Goal: Ask a question: Seek information or help from site administrators or community

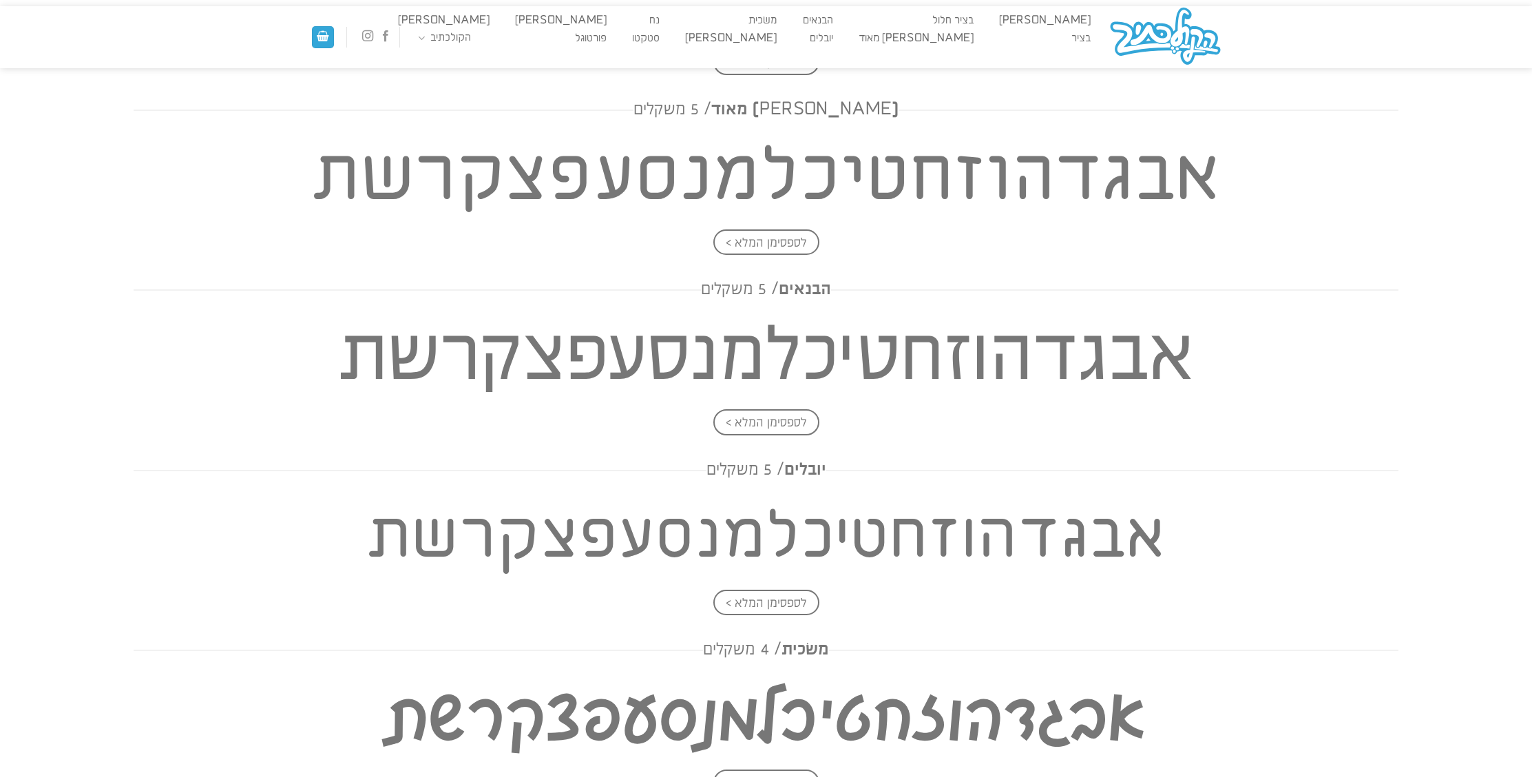
scroll to position [3, 0]
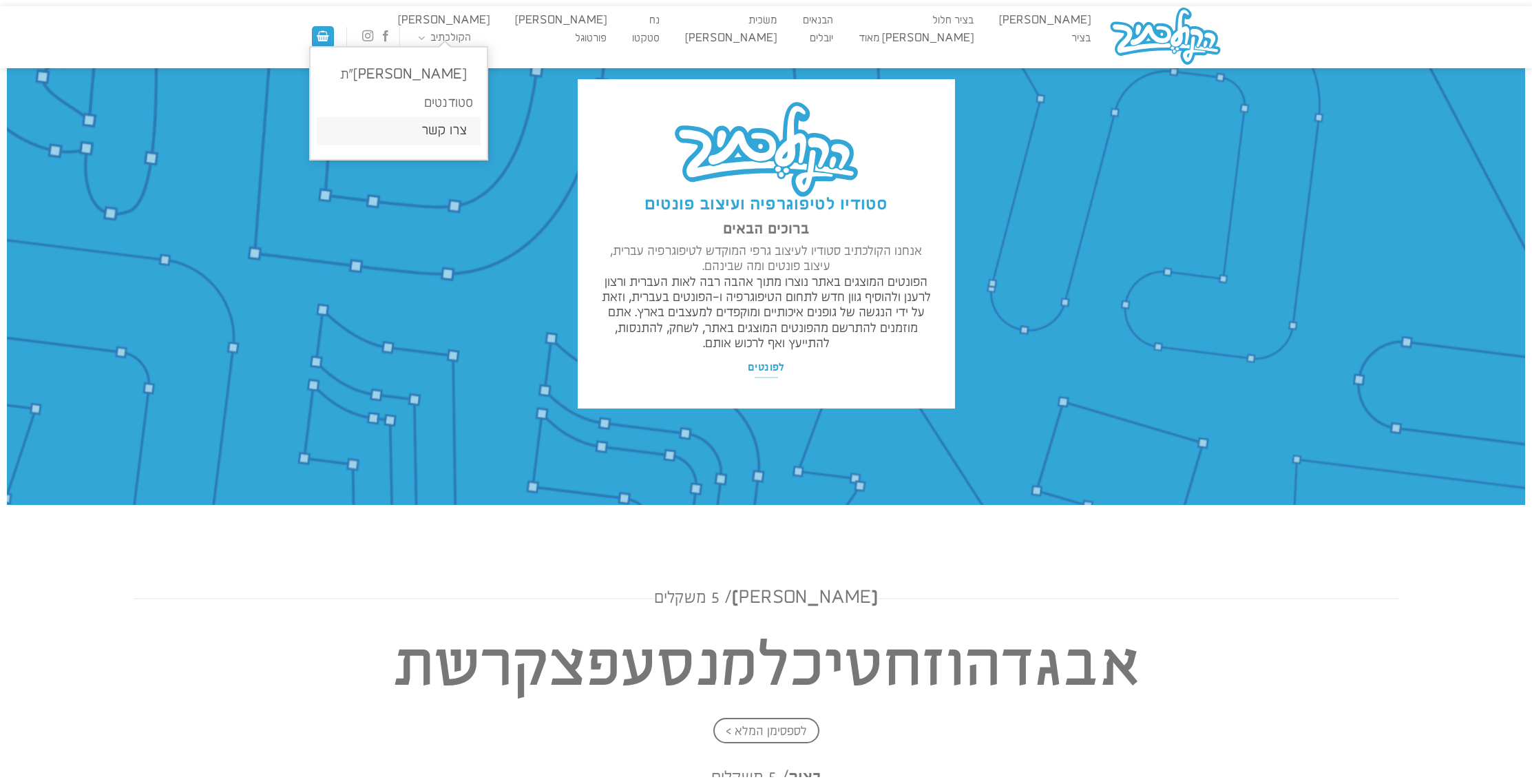
click at [460, 127] on link "צרו קשר" at bounding box center [398, 131] width 164 height 28
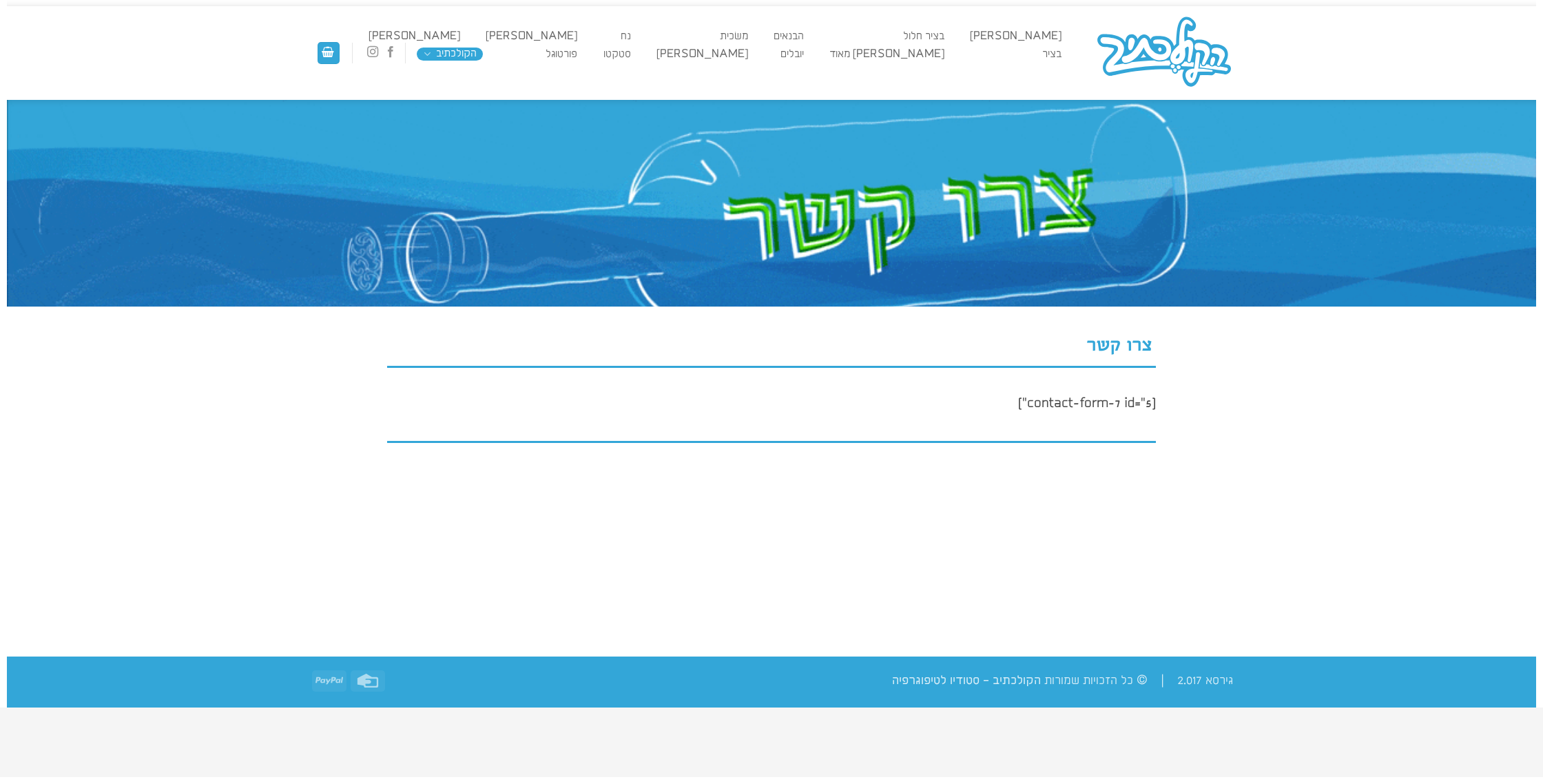
click at [986, 398] on div "צרו קשר [contact-form-7 id="5"]" at bounding box center [772, 388] width 770 height 164
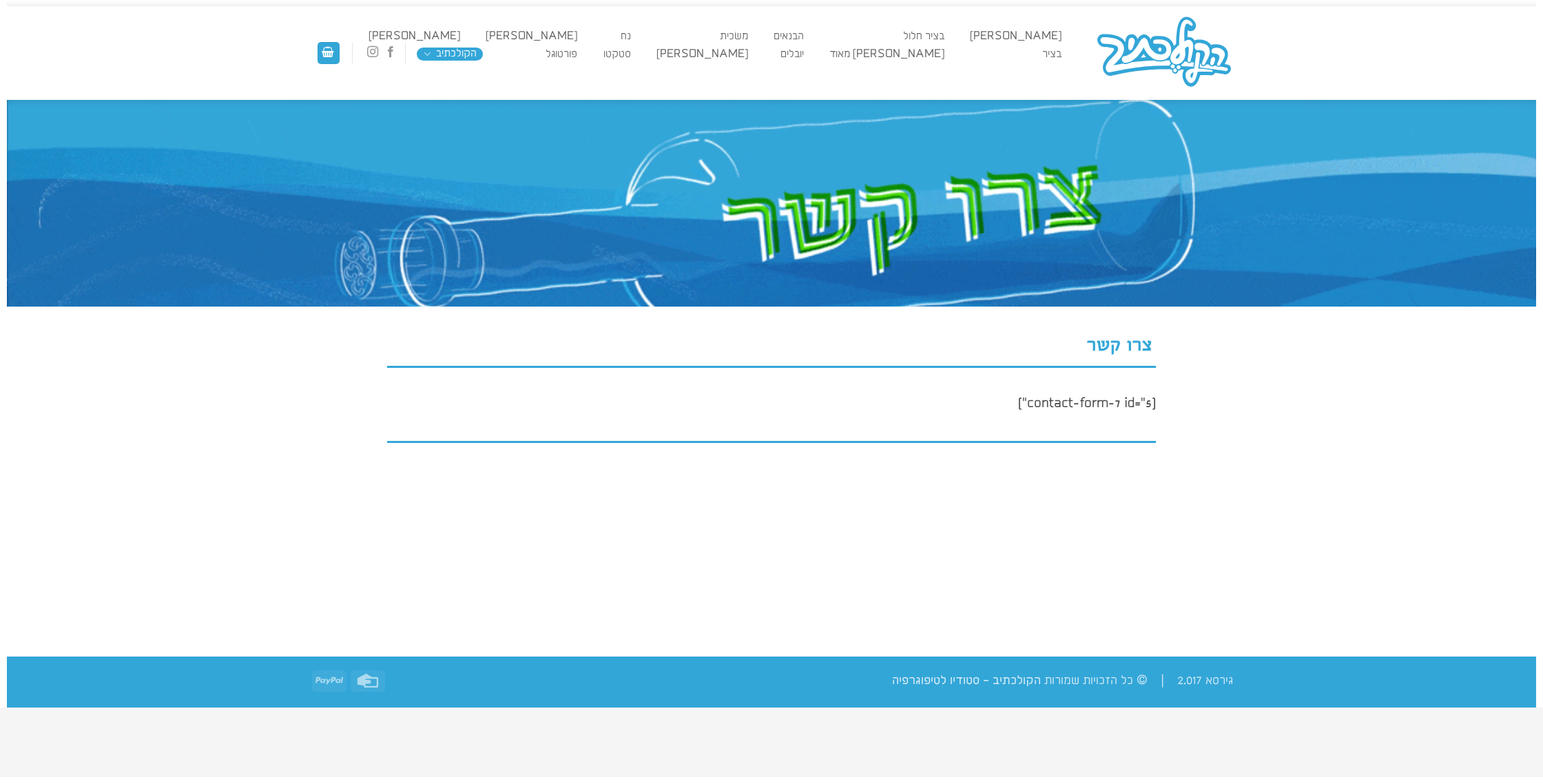
click at [1081, 401] on div "צרו קשר [contact-form-7 id="5"]" at bounding box center [772, 388] width 770 height 164
click at [1095, 343] on span "צרו קשר" at bounding box center [1119, 345] width 66 height 21
drag, startPoint x: 1129, startPoint y: 411, endPoint x: 1146, endPoint y: 401, distance: 19.7
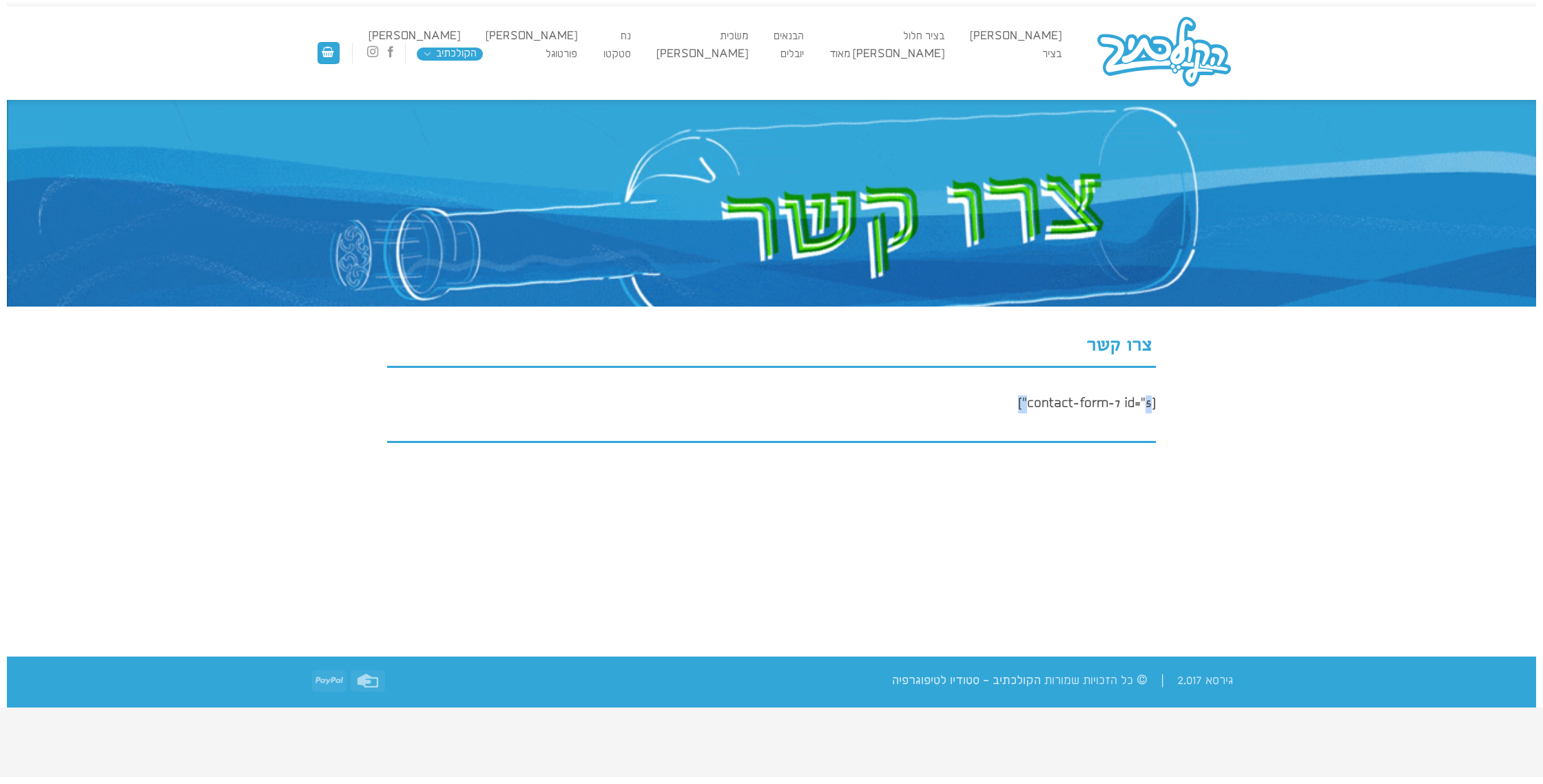
click at [1146, 401] on div "צרו קשר [contact-form-7 id="5"]" at bounding box center [772, 388] width 770 height 164
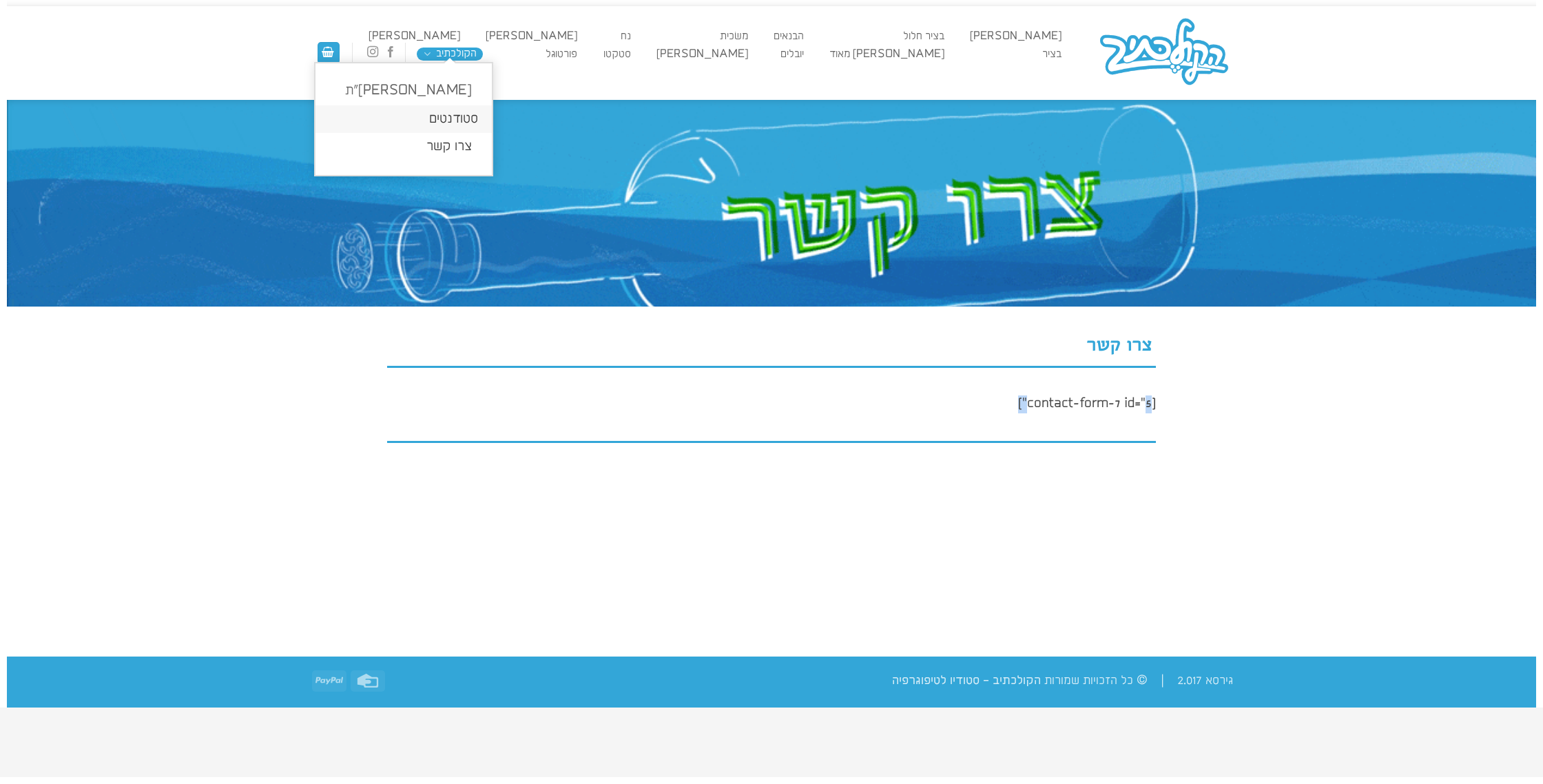
click at [436, 117] on link "סטודנטים" at bounding box center [403, 119] width 176 height 28
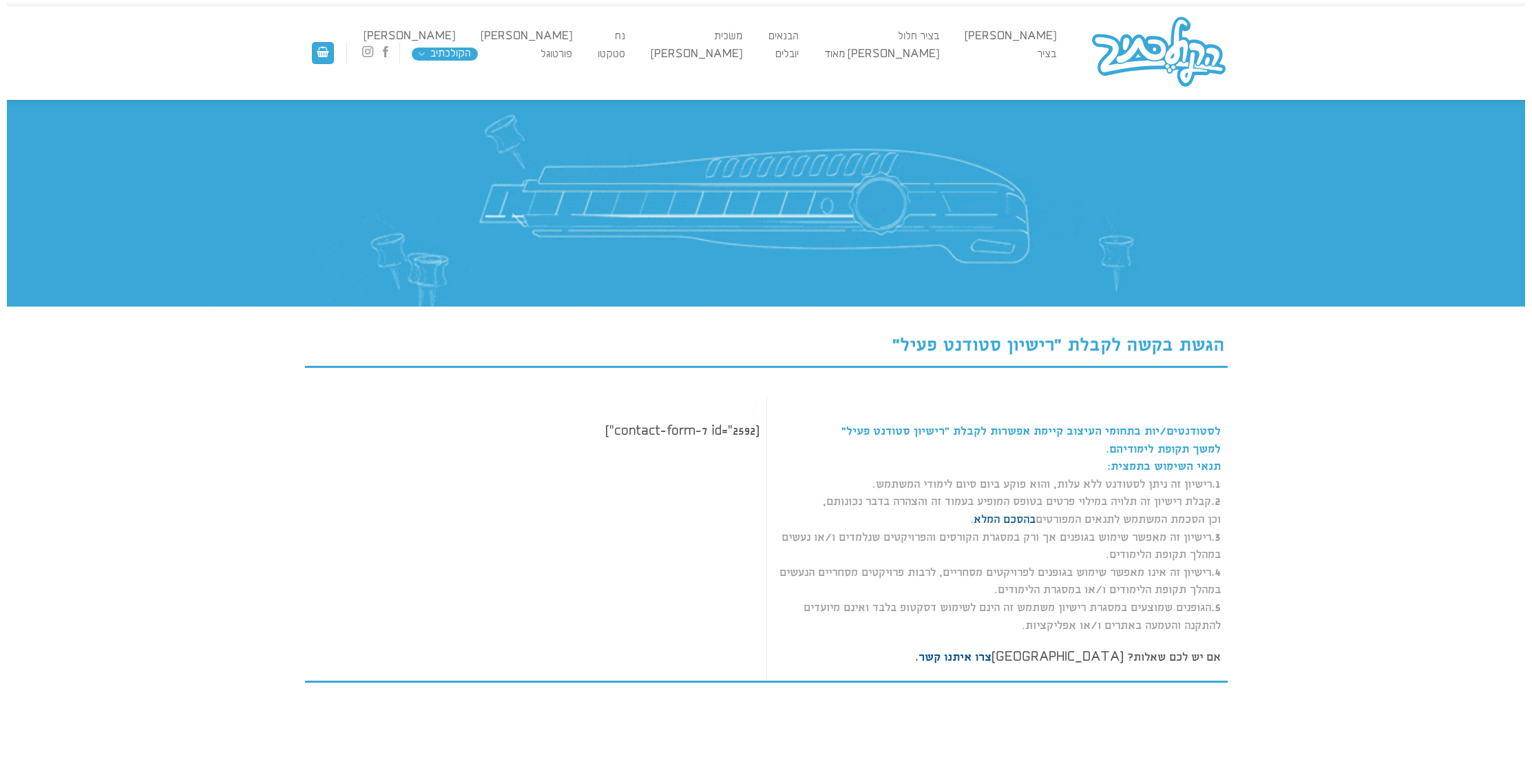
scroll to position [1, 0]
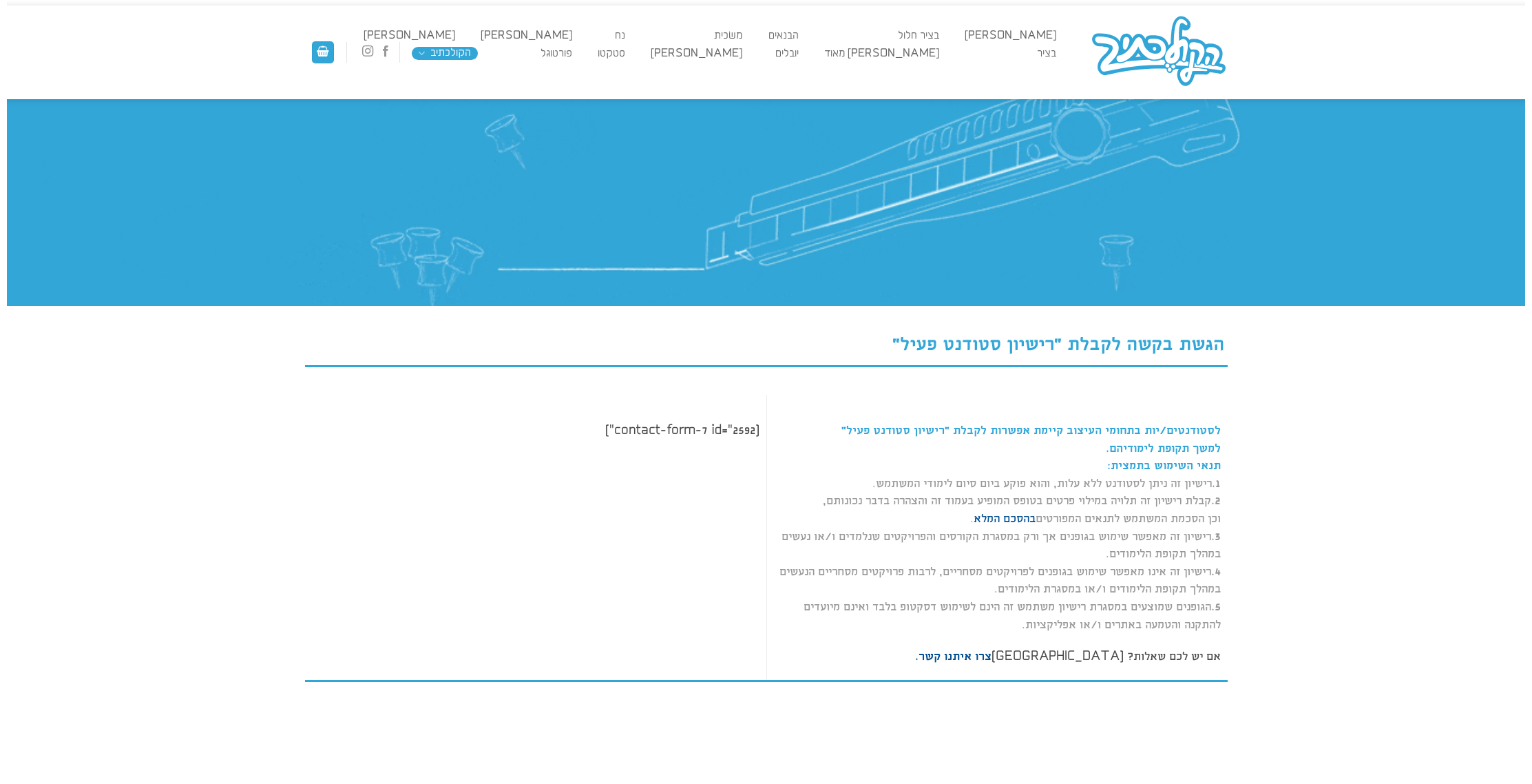
drag, startPoint x: 708, startPoint y: 423, endPoint x: 1394, endPoint y: 360, distance: 688.9
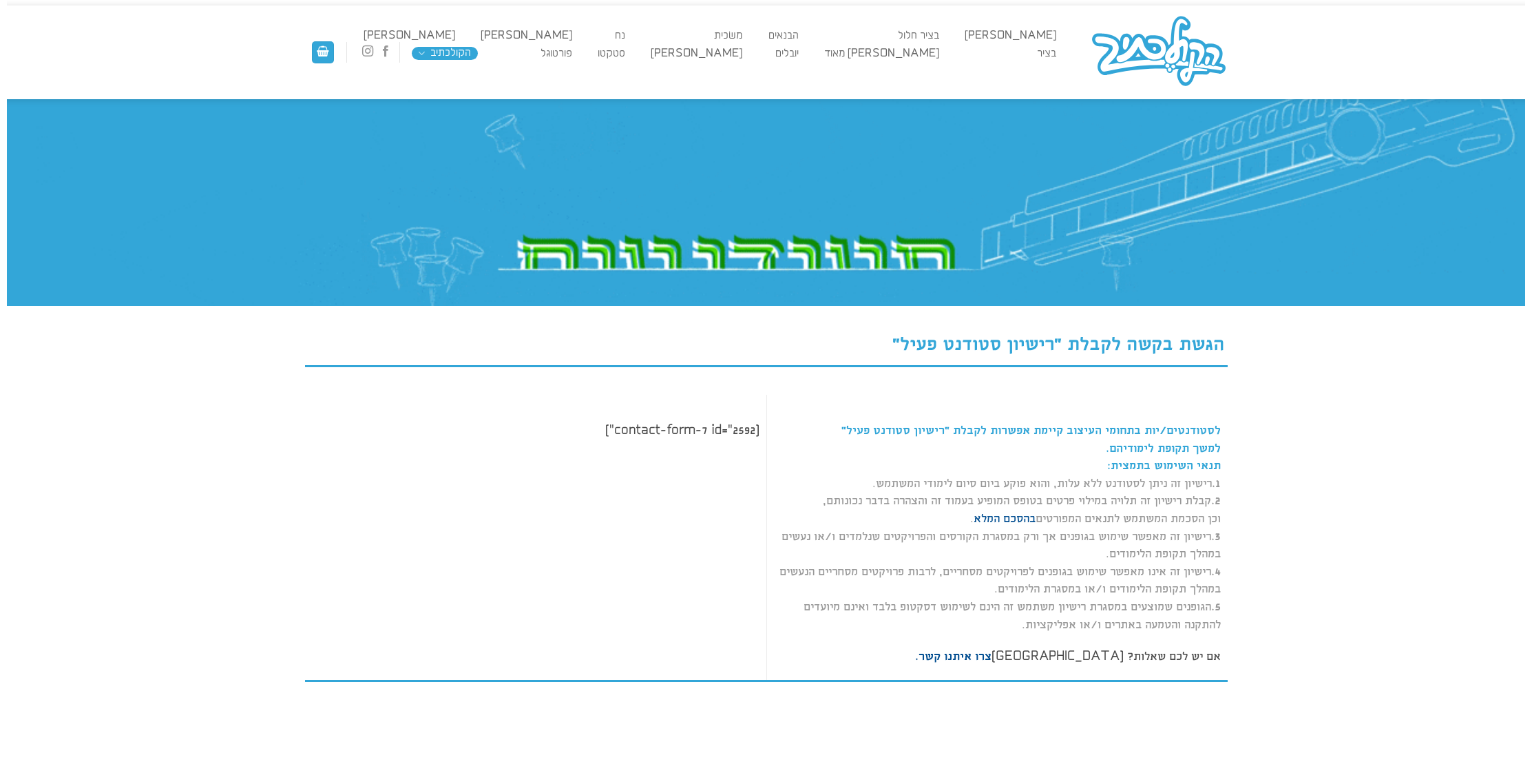
click at [1355, 349] on div "הגשת בקשה לקבלת "רישיון סטודנט פעיל" לסטודנטים/יות בתחומי העיצוב קיימת אפשרות ל…" at bounding box center [766, 404] width 1518 height 611
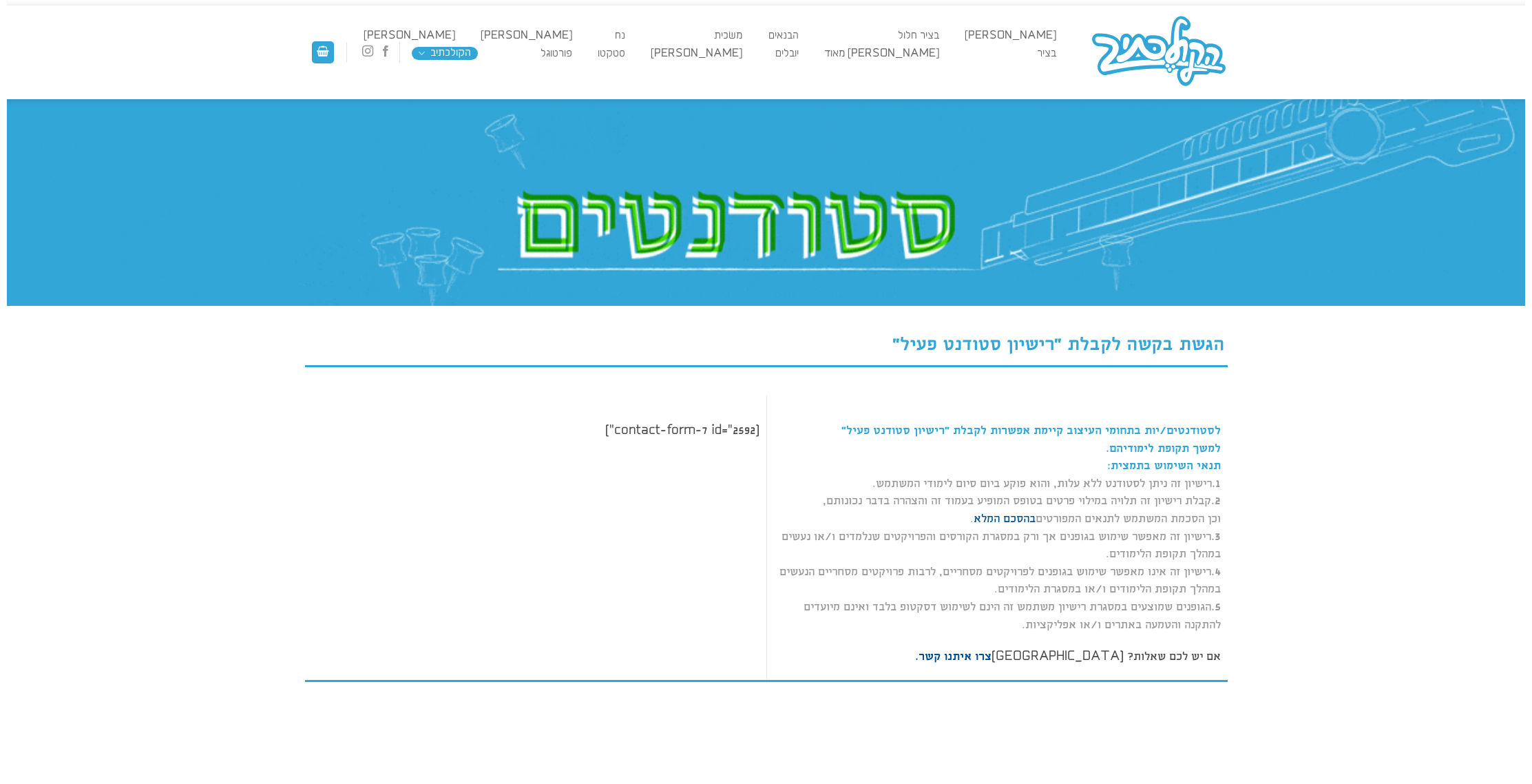
click at [1397, 364] on div "הגשת בקשה לקבלת "רישיון סטודנט פעיל" לסטודנטים/יות בתחומי העיצוב קיימת אפשרות ל…" at bounding box center [766, 404] width 1518 height 611
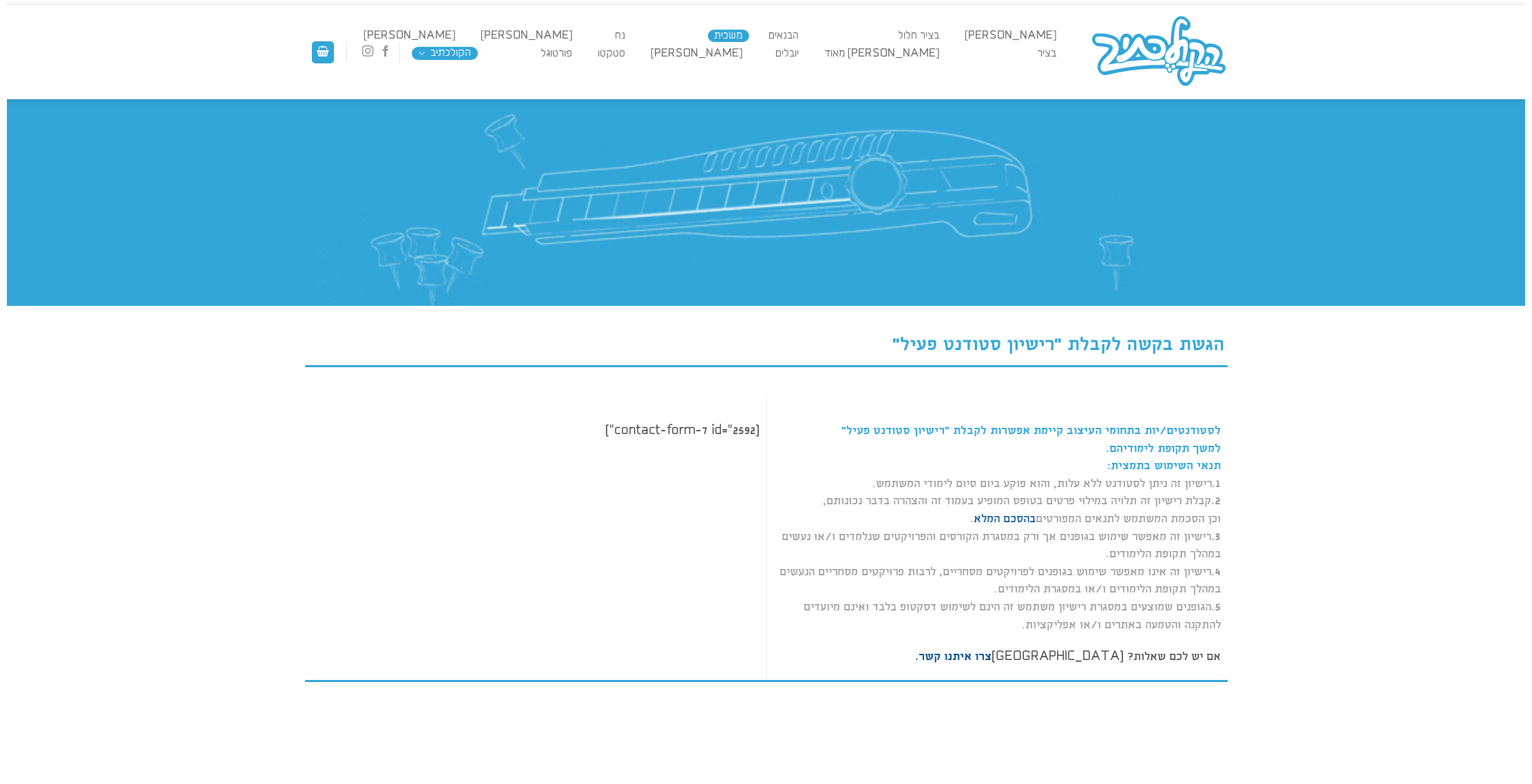
click at [750, 37] on link "משׂכית" at bounding box center [728, 35] width 41 height 12
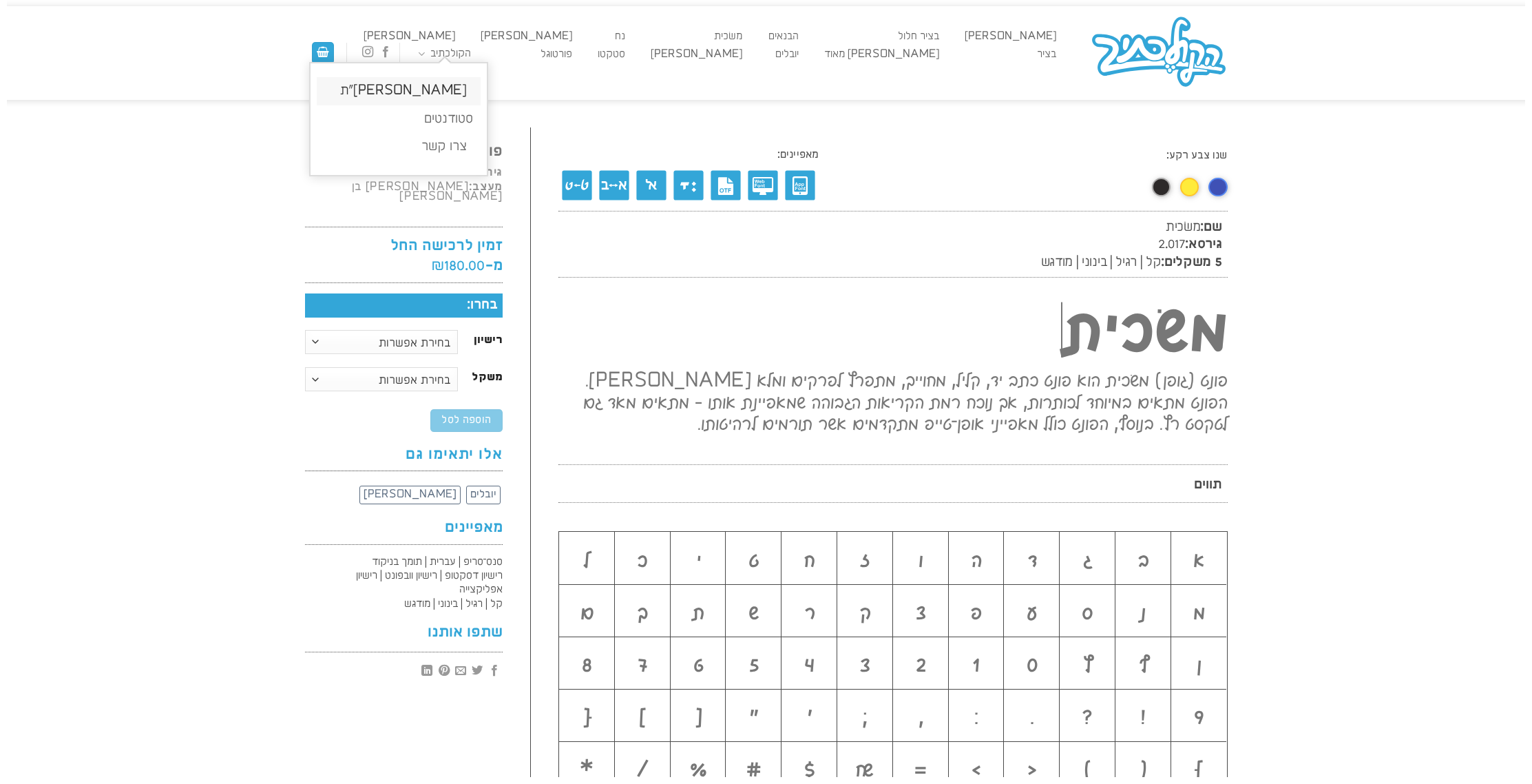
click at [447, 88] on link "[PERSON_NAME]״ת" at bounding box center [398, 91] width 164 height 28
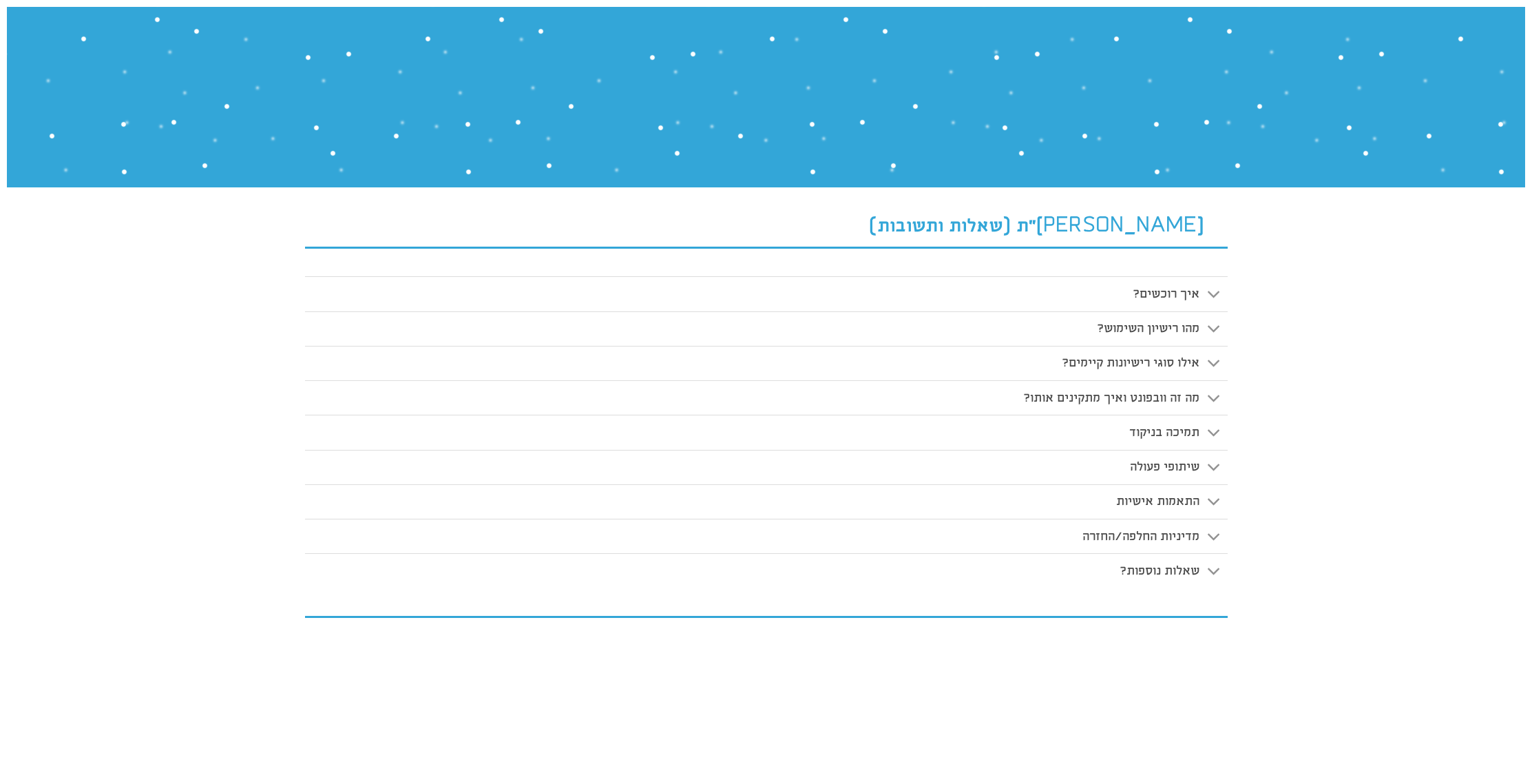
scroll to position [224, 0]
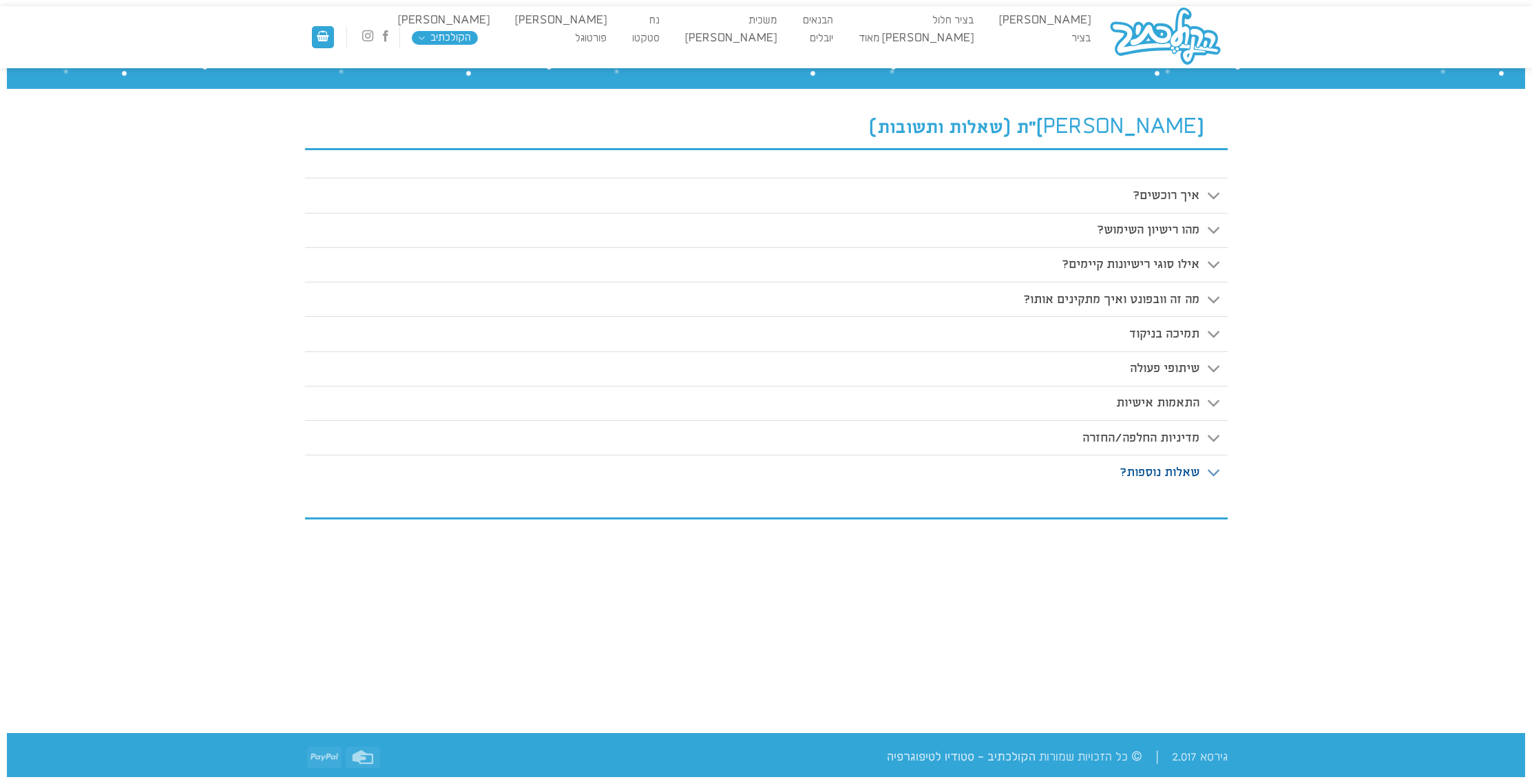
click at [1185, 472] on span "שאלות נוספות?" at bounding box center [1159, 471] width 80 height 15
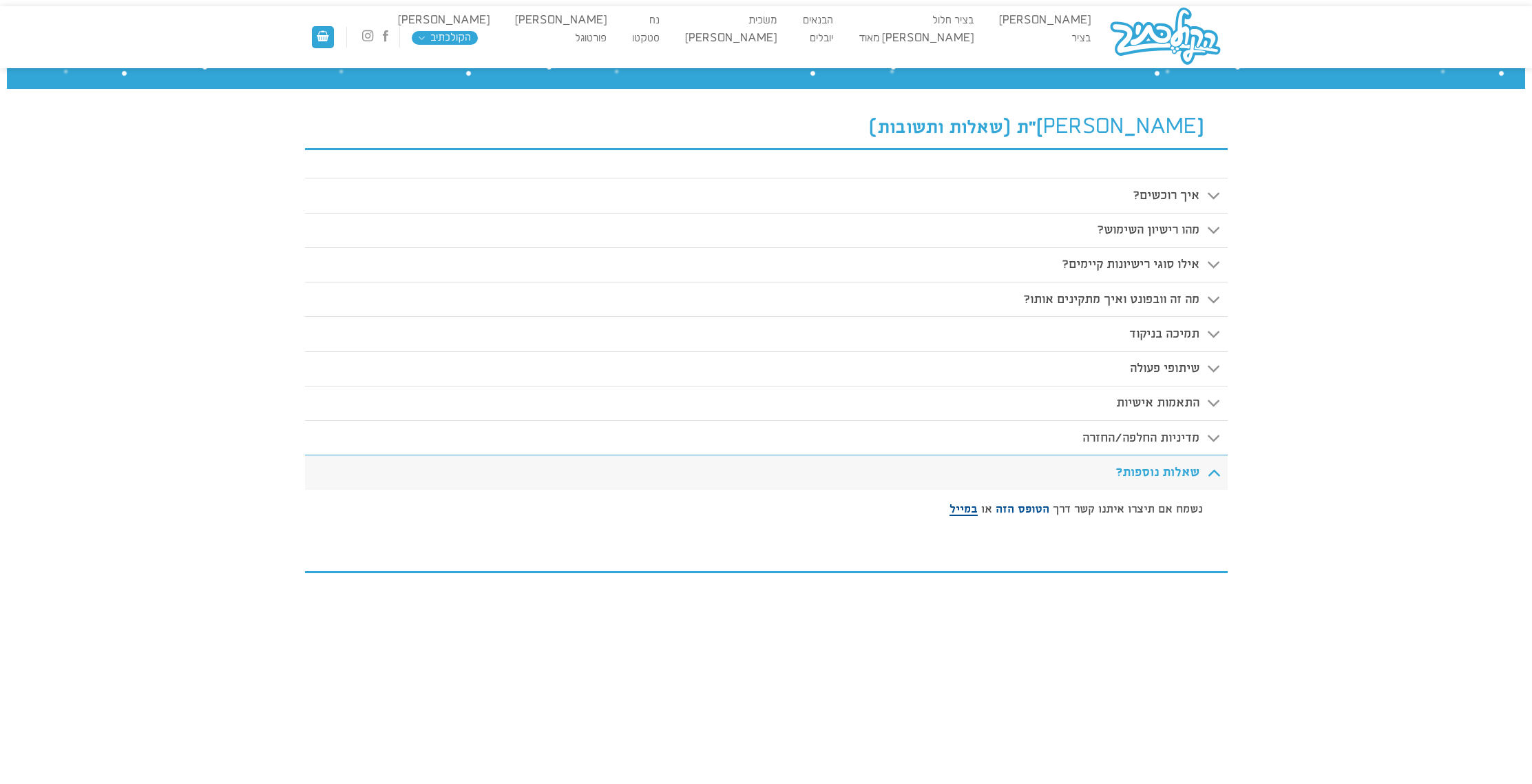
click at [974, 512] on strong "במייל" at bounding box center [964, 509] width 28 height 14
